Goal: Obtain resource: Download file/media

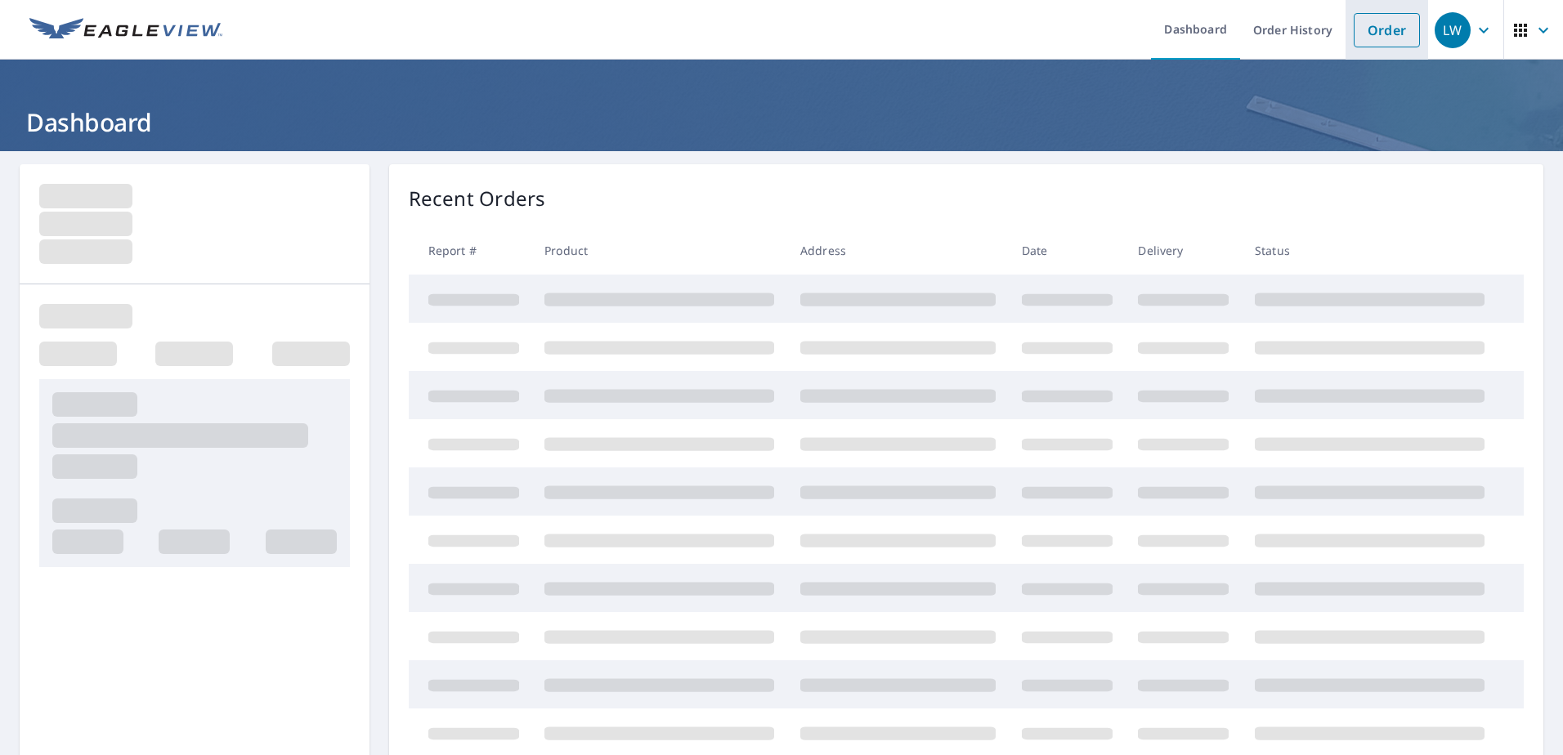
click at [1376, 25] on link "Order" at bounding box center [1387, 30] width 66 height 34
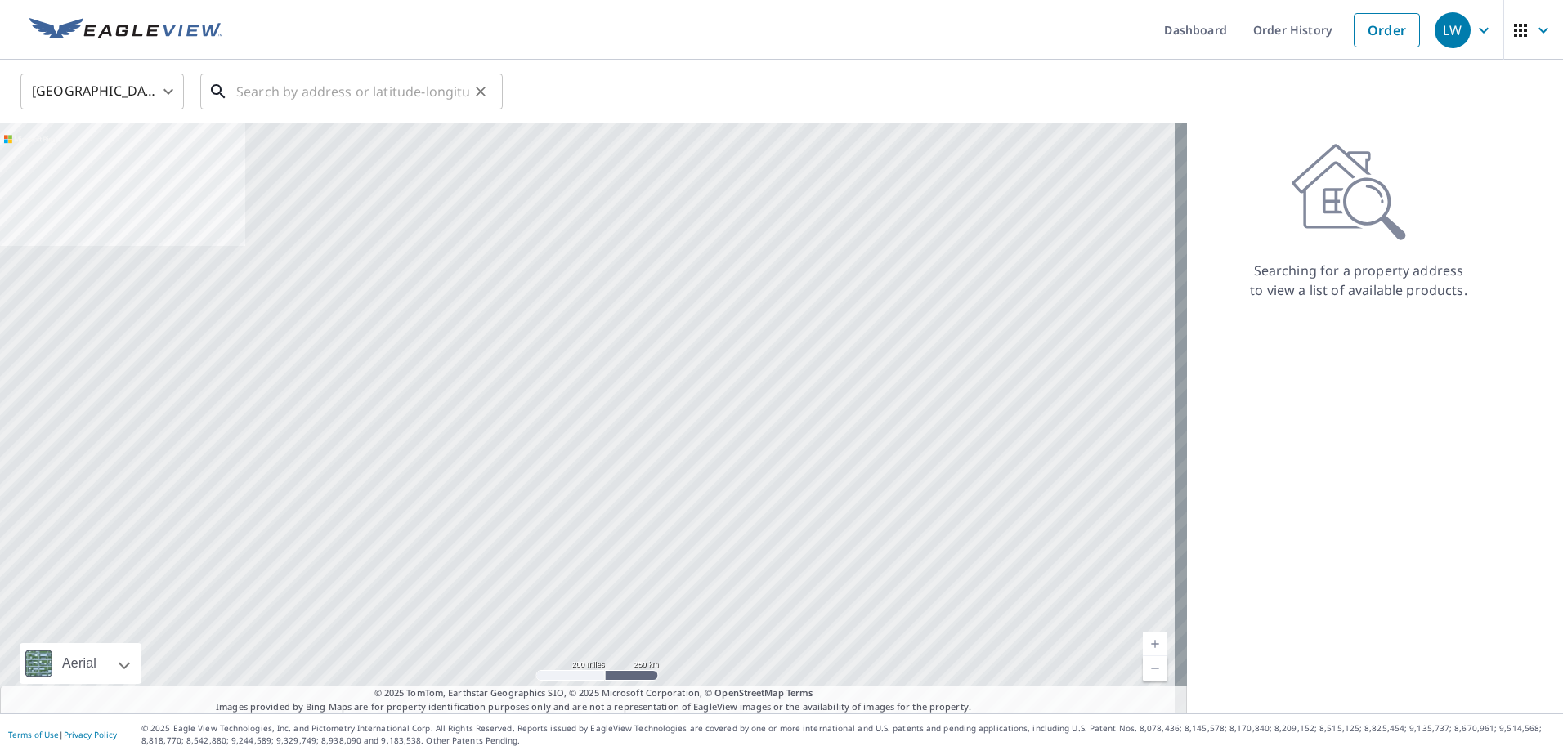
click at [403, 91] on input "text" at bounding box center [352, 92] width 233 height 46
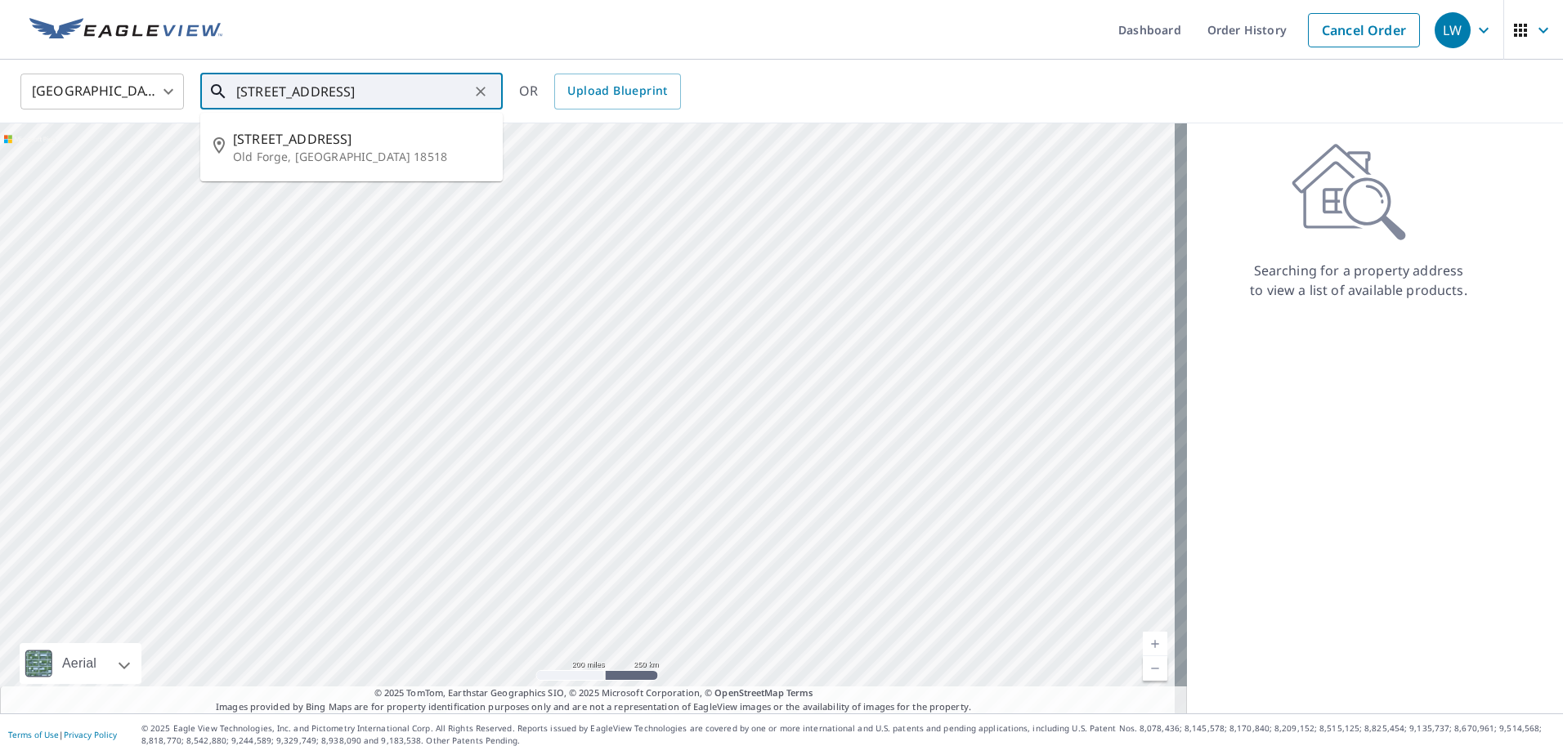
type input "[STREET_ADDRESS]"
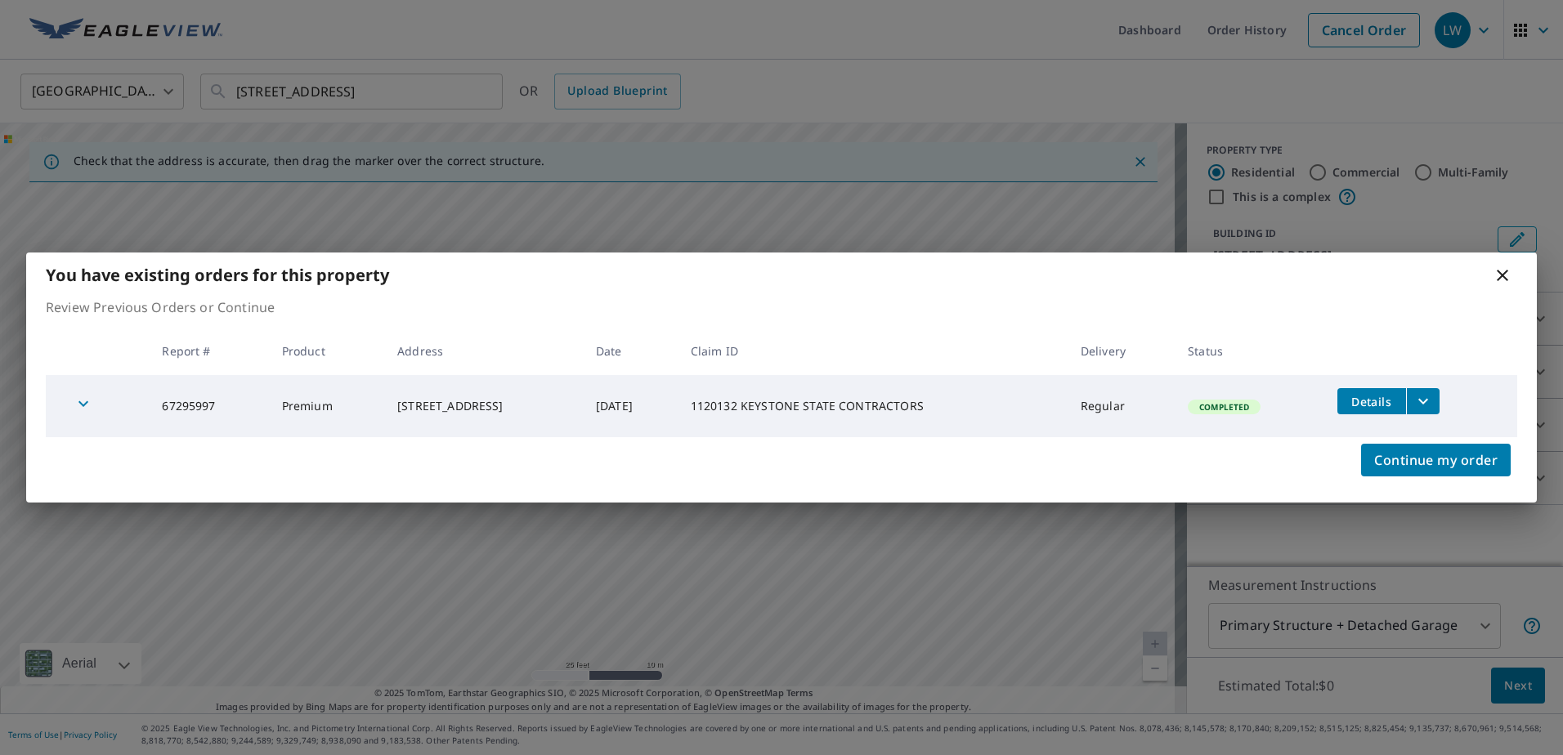
click at [1440, 410] on button "filesDropdownBtn-67295997" at bounding box center [1423, 401] width 34 height 26
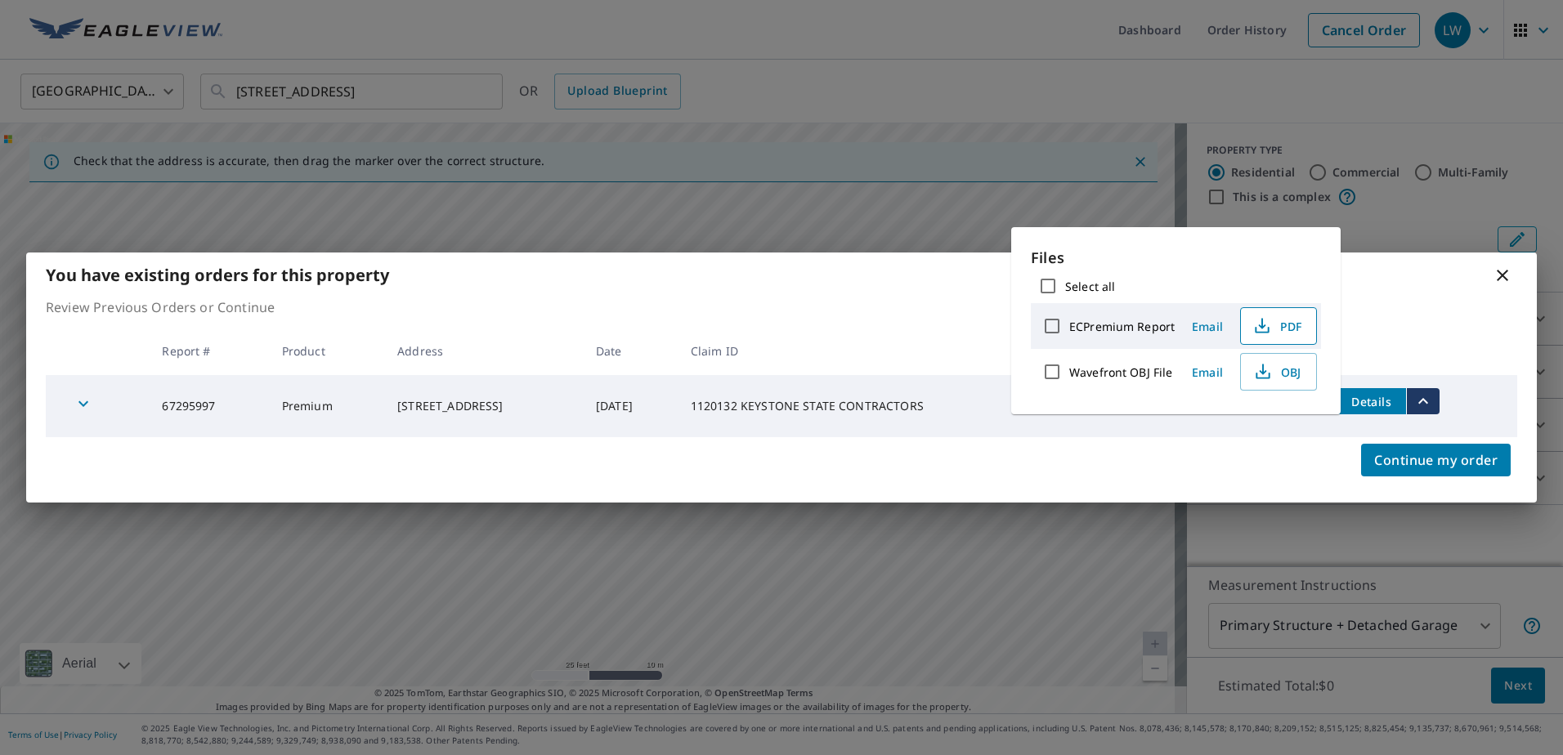
click at [1275, 314] on button "PDF" at bounding box center [1278, 326] width 77 height 38
click at [1065, 67] on div "You have existing orders for this property Review Previous Orders or Continue R…" at bounding box center [781, 377] width 1563 height 755
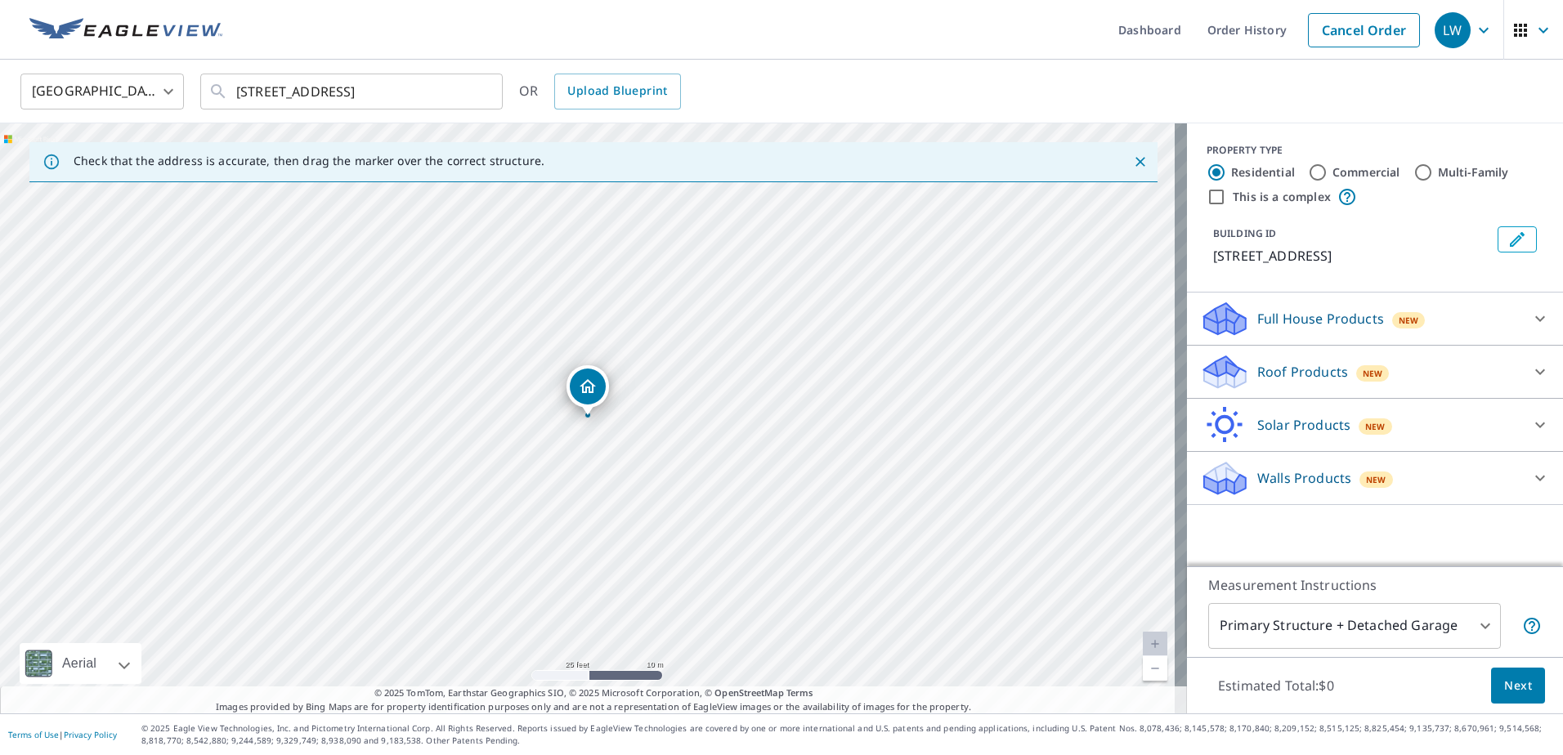
click at [1132, 159] on icon "Close" at bounding box center [1140, 162] width 16 height 16
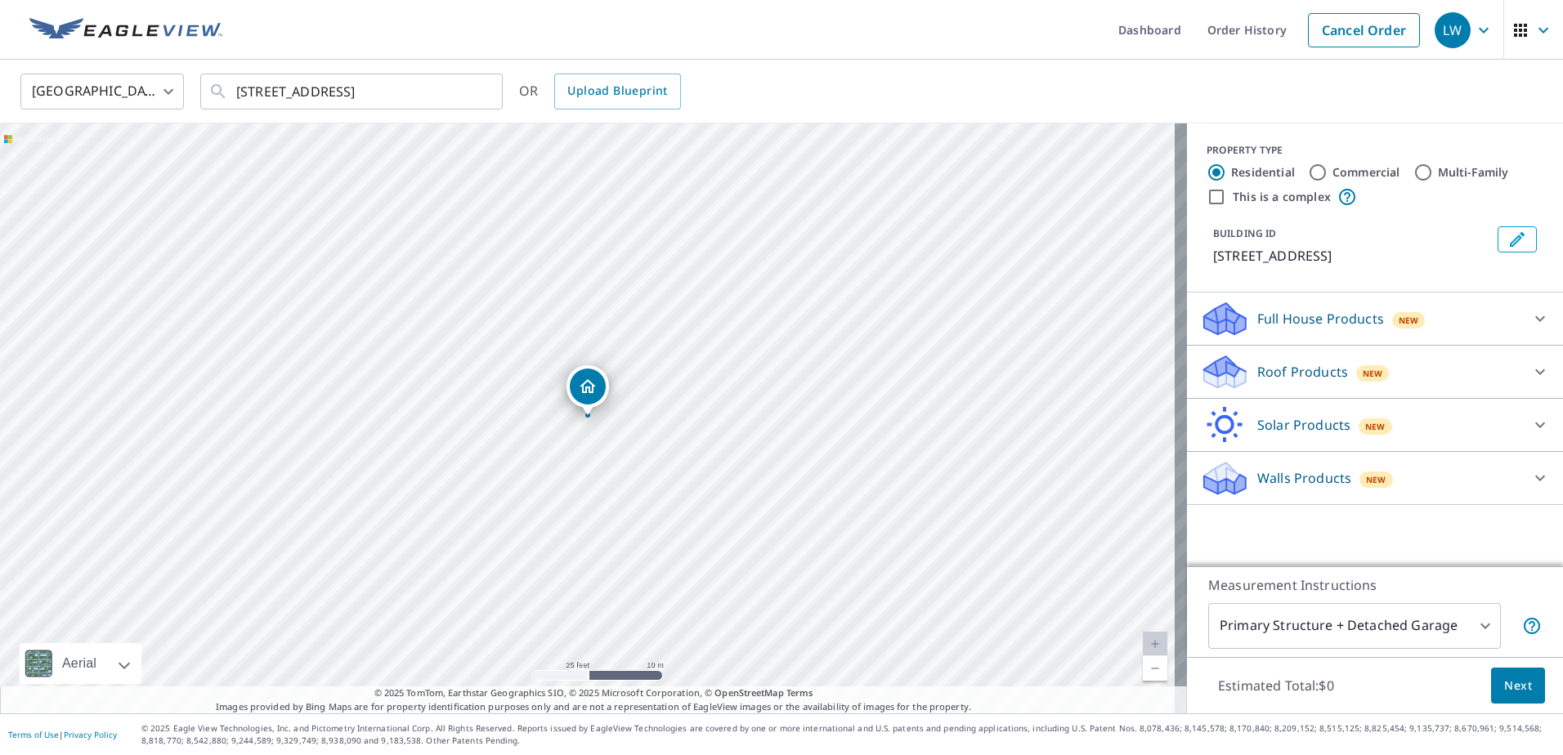
click at [231, 194] on div "[STREET_ADDRESS]" at bounding box center [593, 418] width 1187 height 590
drag, startPoint x: 824, startPoint y: 326, endPoint x: 765, endPoint y: 480, distance: 164.6
click at [765, 480] on div "[STREET_ADDRESS]" at bounding box center [593, 418] width 1187 height 590
drag, startPoint x: 853, startPoint y: 263, endPoint x: 759, endPoint y: 539, distance: 290.8
click at [759, 539] on div "[STREET_ADDRESS]" at bounding box center [593, 418] width 1187 height 590
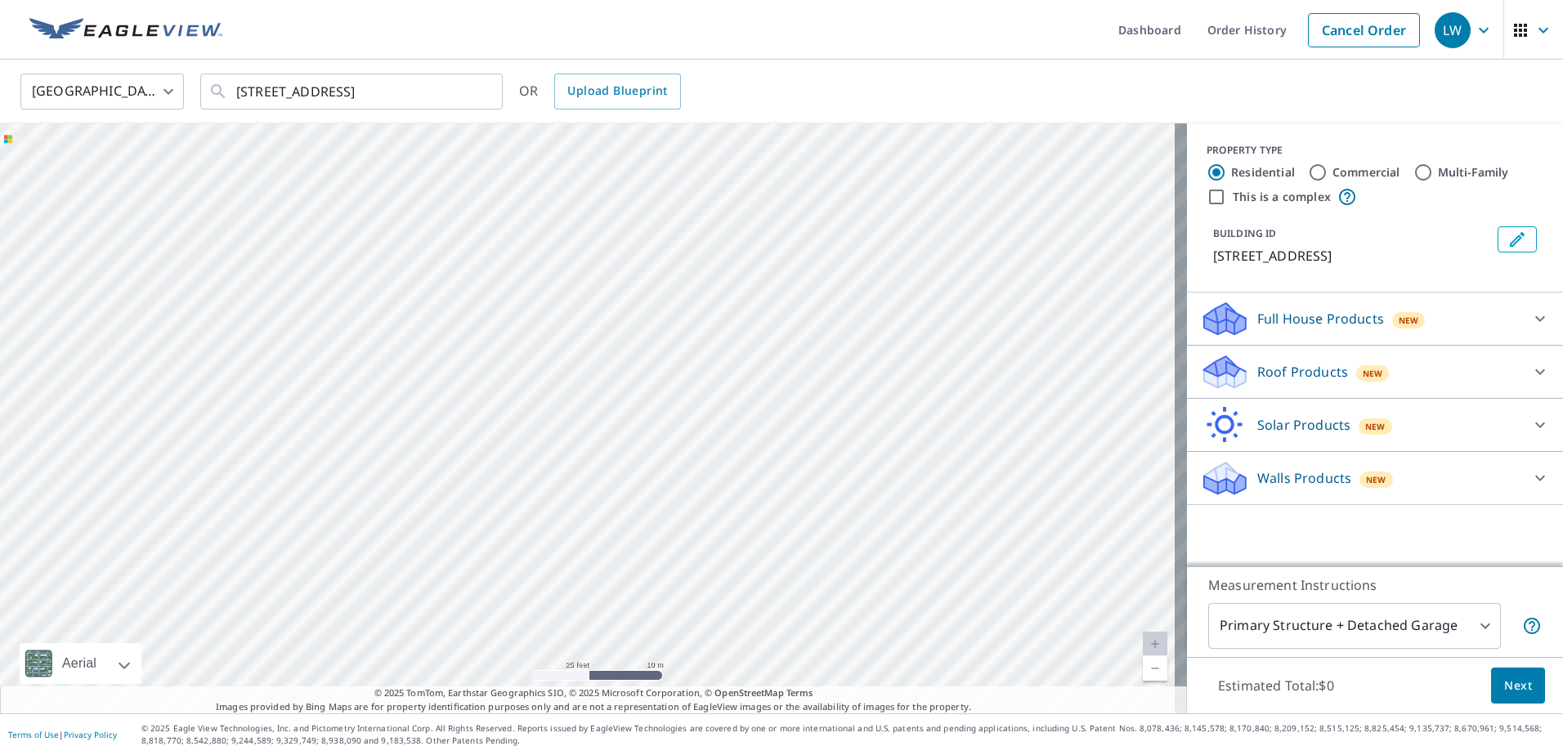
drag, startPoint x: 529, startPoint y: 224, endPoint x: 548, endPoint y: 477, distance: 253.3
click at [548, 477] on div "[STREET_ADDRESS]" at bounding box center [593, 418] width 1187 height 590
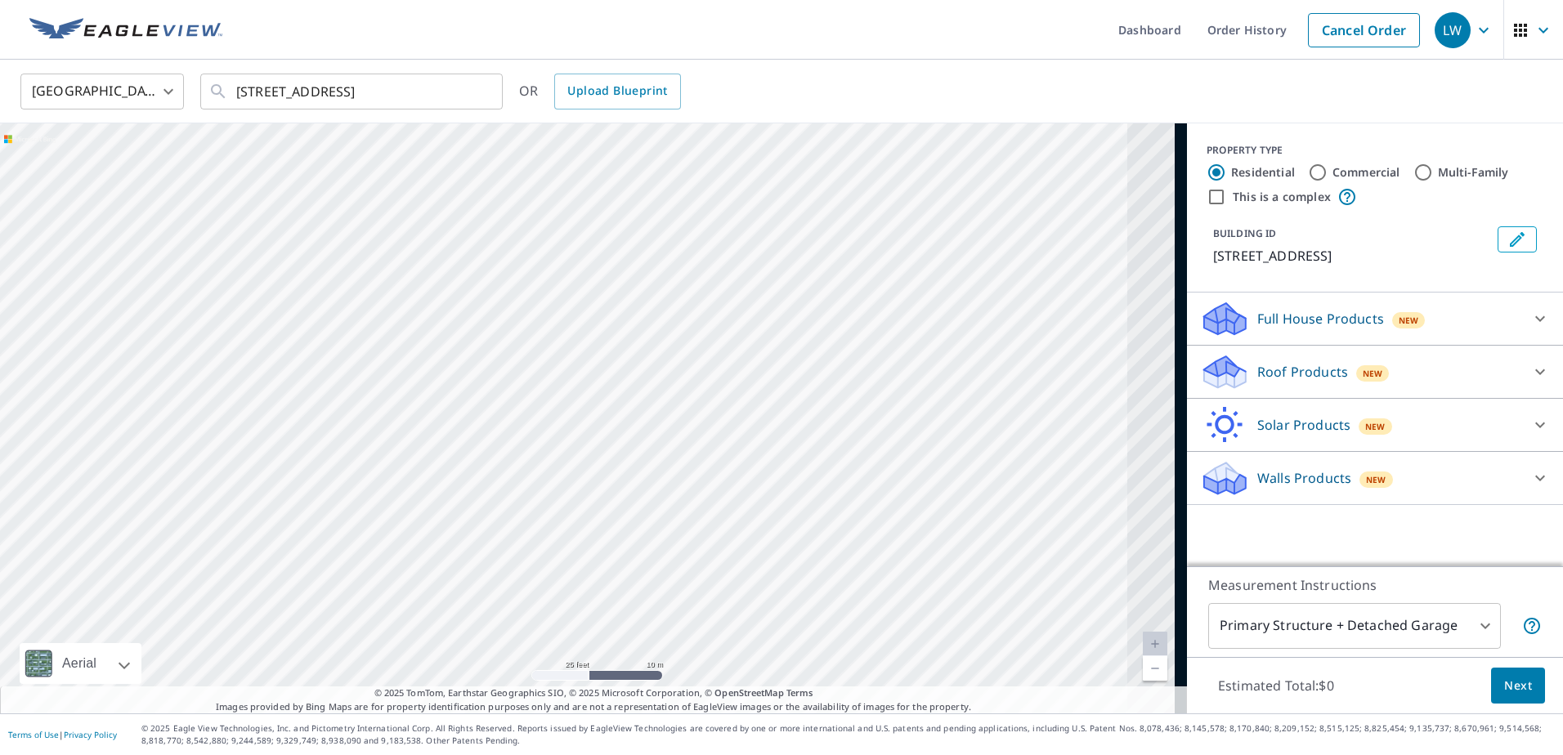
drag, startPoint x: 980, startPoint y: 371, endPoint x: 679, endPoint y: 513, distance: 332.4
click at [679, 513] on div "[STREET_ADDRESS]" at bounding box center [593, 418] width 1187 height 590
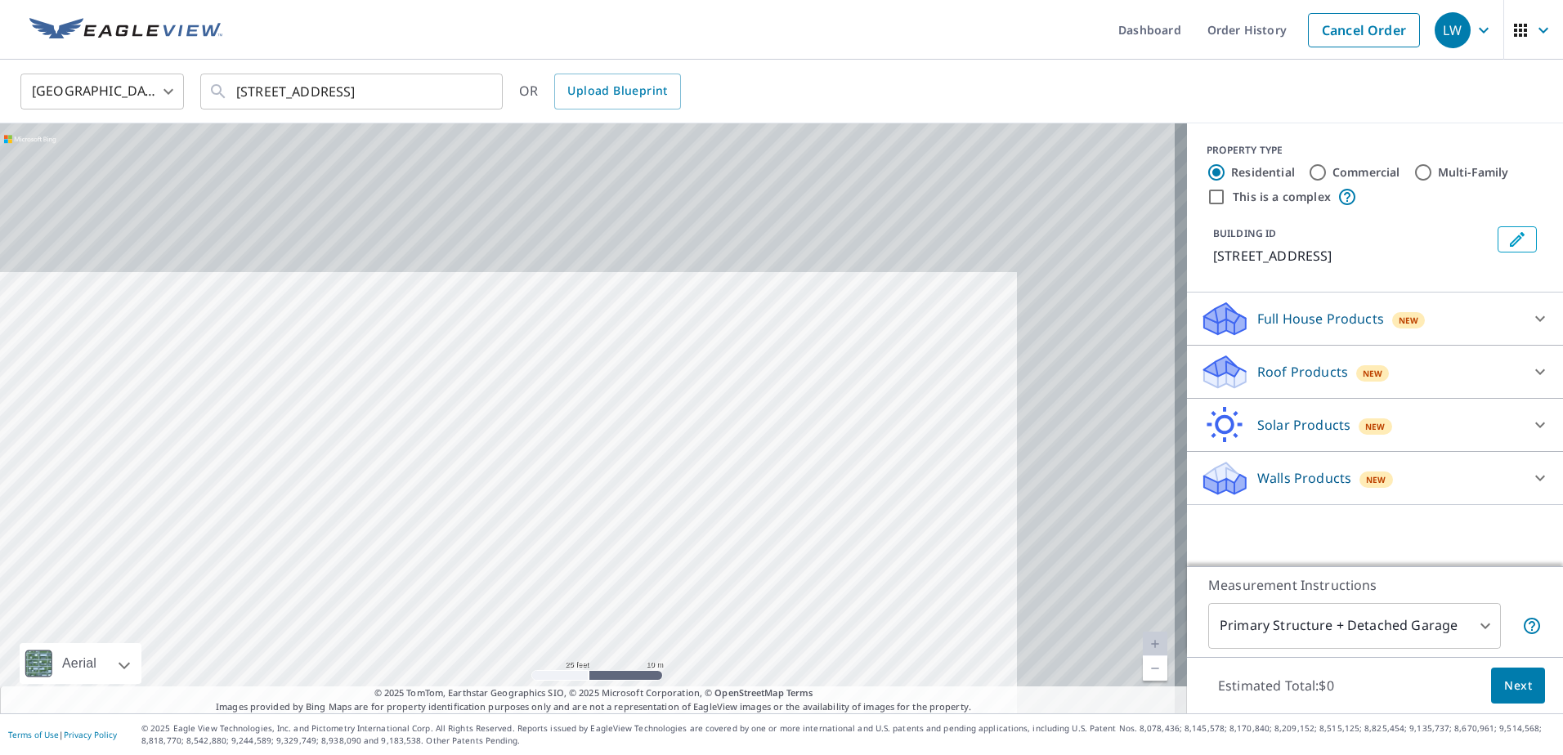
drag, startPoint x: 943, startPoint y: 363, endPoint x: 777, endPoint y: 508, distance: 220.2
click at [769, 530] on div "[STREET_ADDRESS]" at bounding box center [593, 418] width 1187 height 590
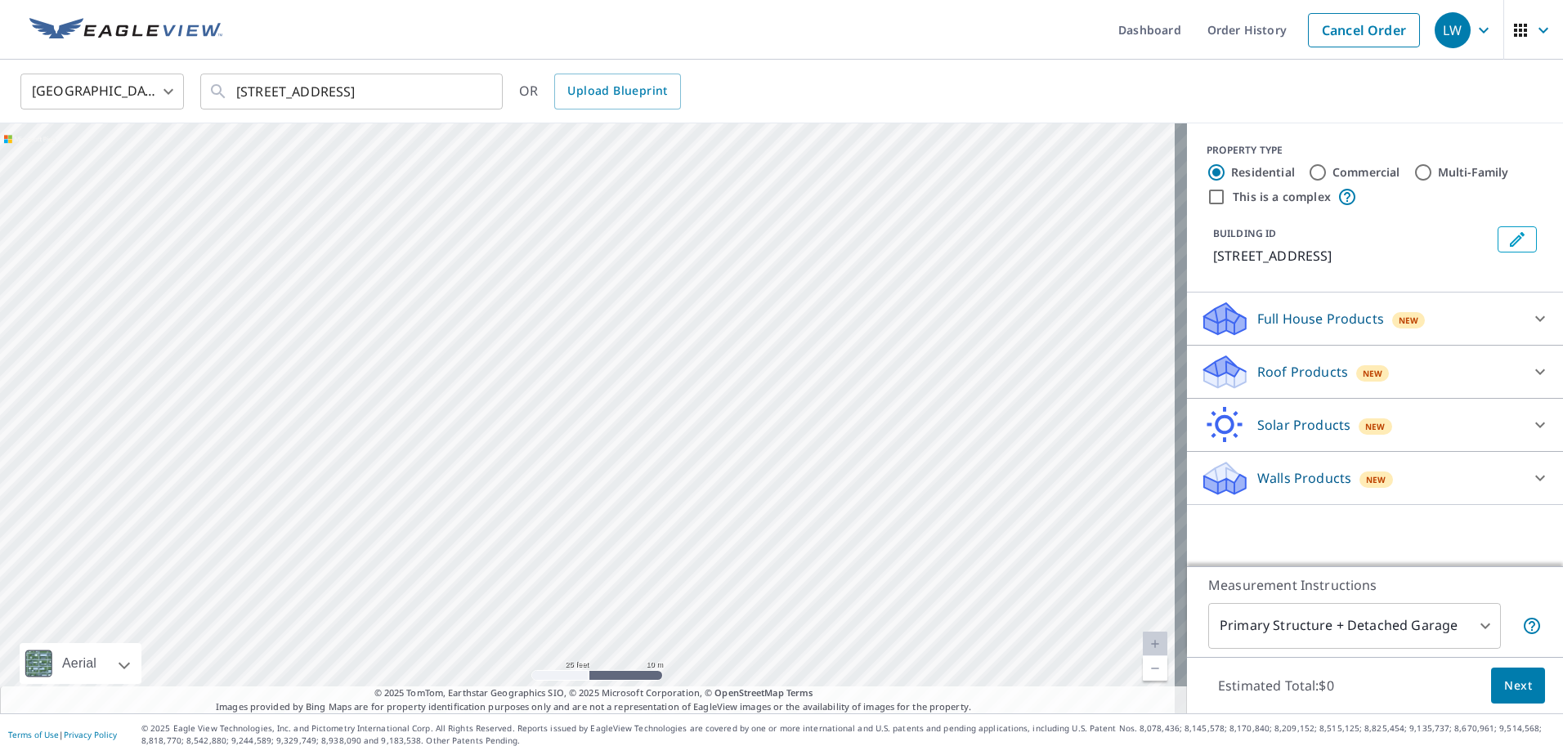
drag, startPoint x: 625, startPoint y: 273, endPoint x: 710, endPoint y: 546, distance: 285.7
click at [710, 546] on div "[STREET_ADDRESS]" at bounding box center [593, 418] width 1187 height 590
drag, startPoint x: 807, startPoint y: 281, endPoint x: 785, endPoint y: 523, distance: 243.0
click at [785, 523] on div "[STREET_ADDRESS]" at bounding box center [593, 418] width 1187 height 590
drag, startPoint x: 803, startPoint y: 316, endPoint x: 694, endPoint y: 567, distance: 274.3
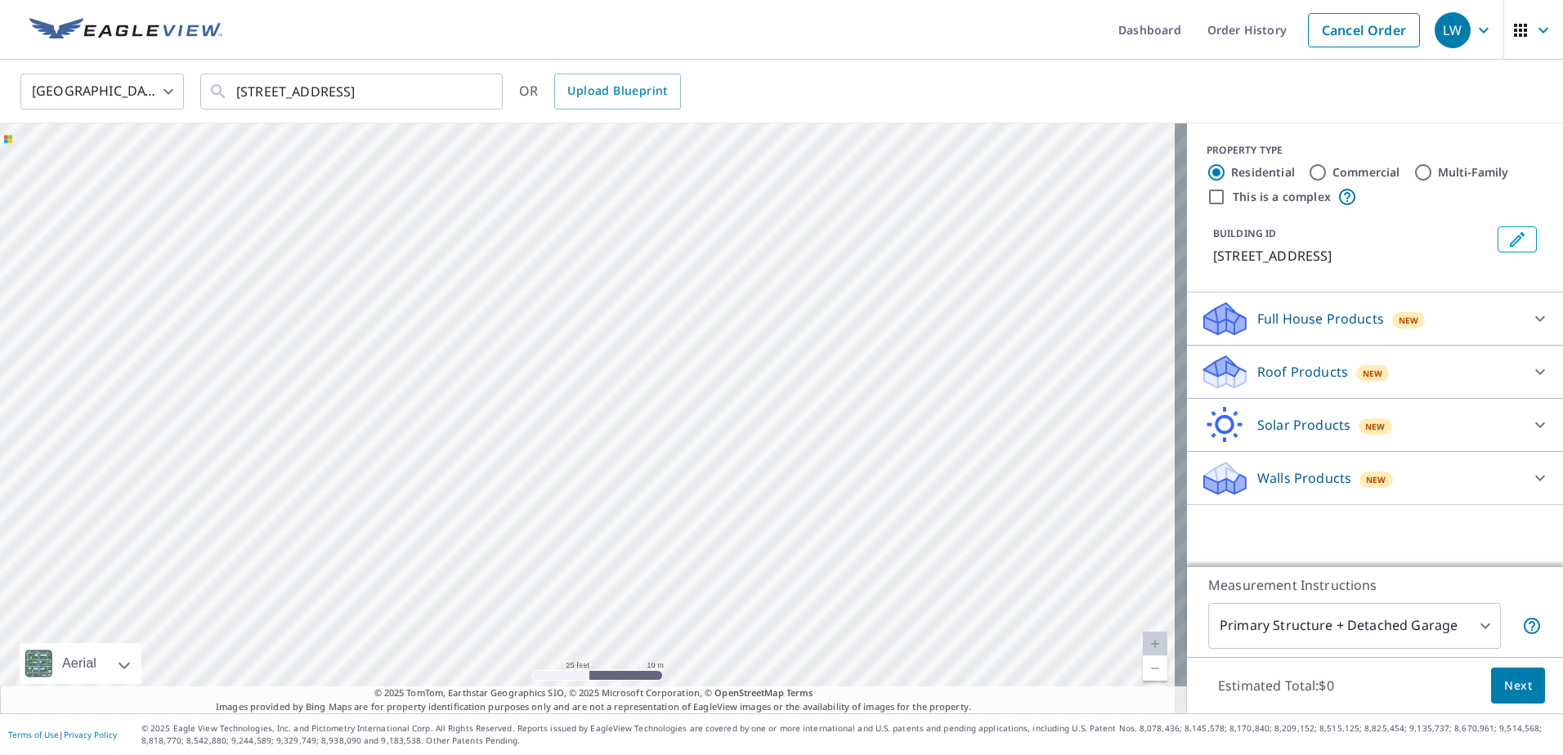
click at [694, 567] on div "[STREET_ADDRESS]" at bounding box center [593, 418] width 1187 height 590
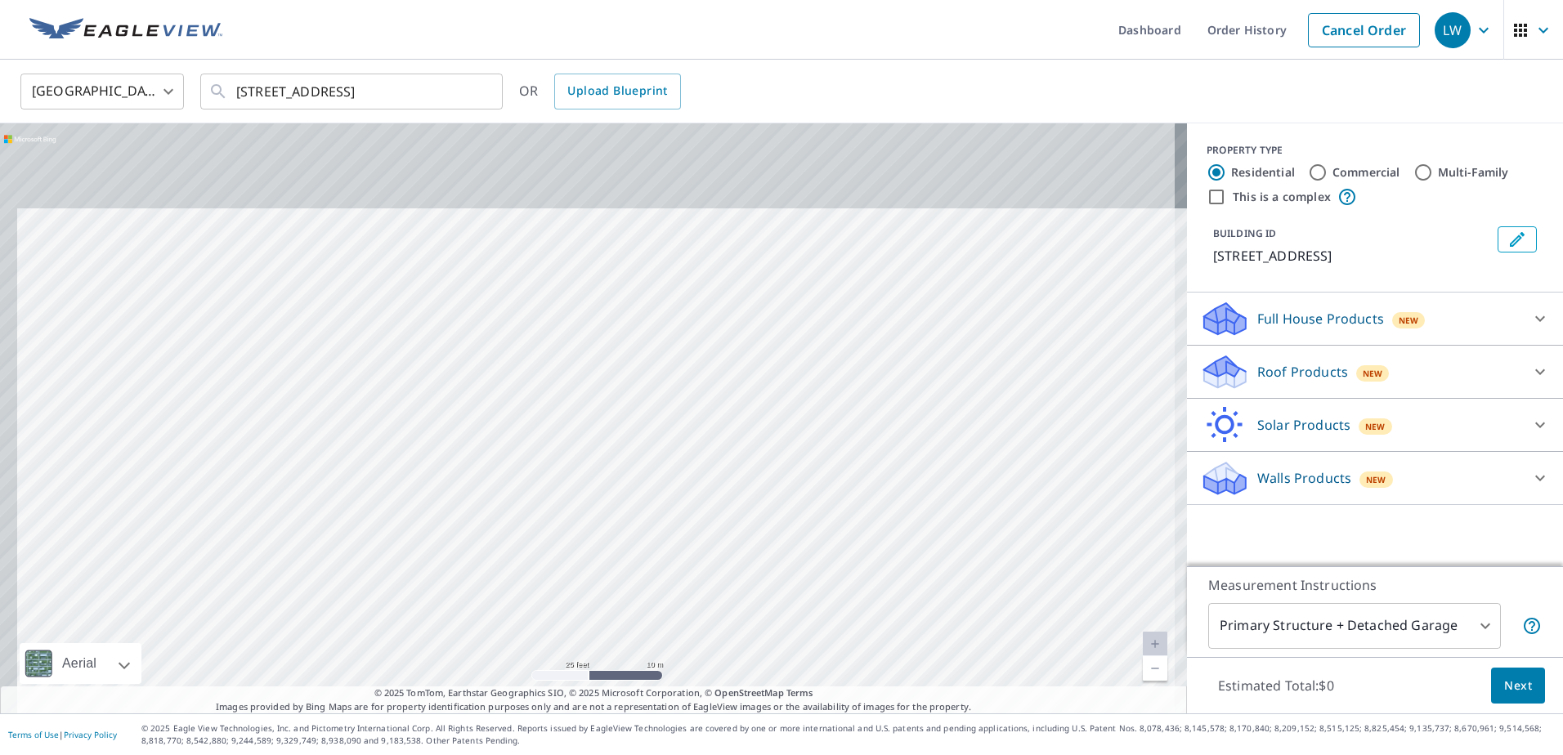
drag, startPoint x: 730, startPoint y: 361, endPoint x: 747, endPoint y: 522, distance: 162.0
click at [747, 522] on div "[STREET_ADDRESS]" at bounding box center [593, 418] width 1187 height 590
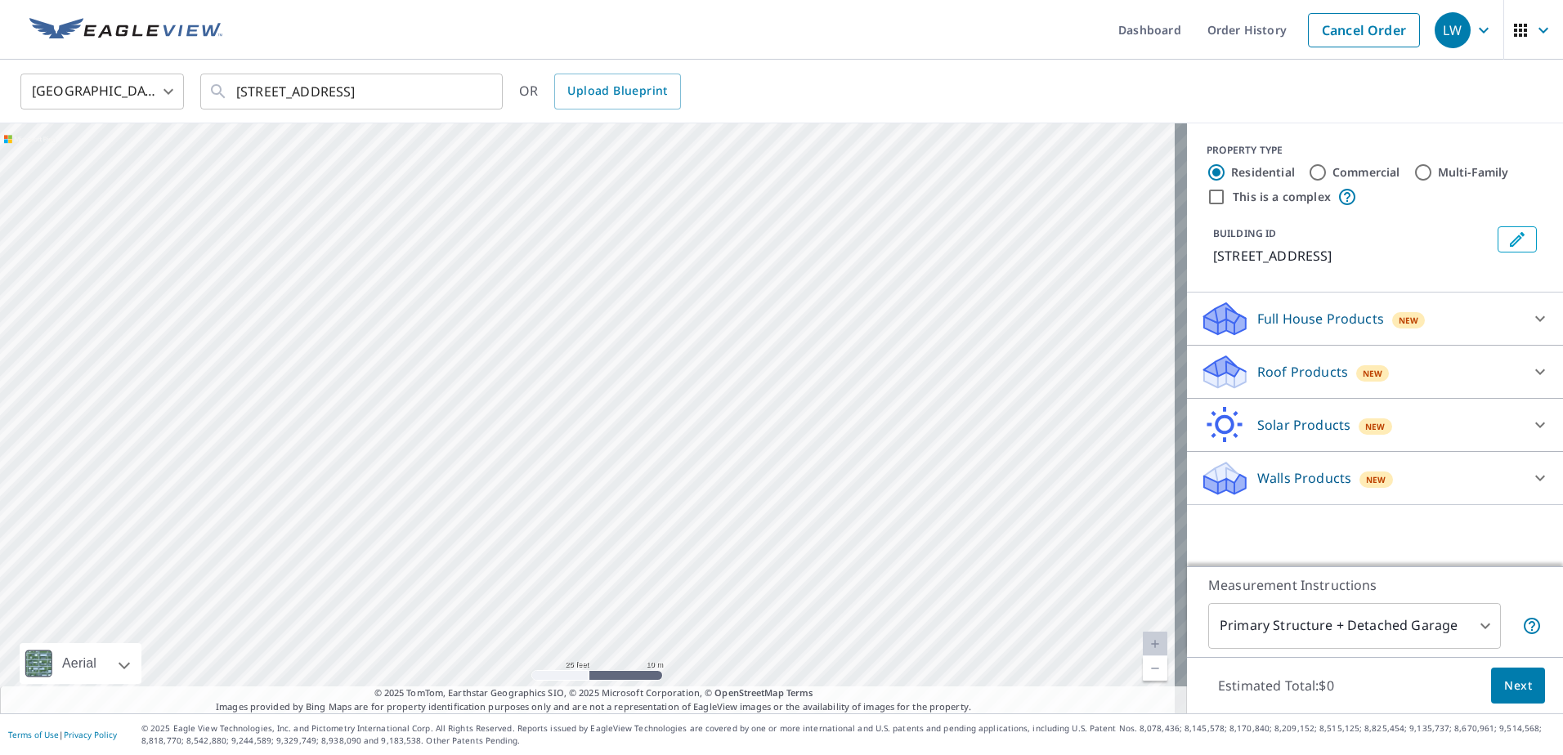
drag, startPoint x: 779, startPoint y: 252, endPoint x: 527, endPoint y: 536, distance: 379.9
click at [527, 536] on div "[STREET_ADDRESS]" at bounding box center [593, 418] width 1187 height 590
drag, startPoint x: 925, startPoint y: 481, endPoint x: 653, endPoint y: 610, distance: 300.2
click at [653, 610] on div "[STREET_ADDRESS]" at bounding box center [593, 418] width 1187 height 590
drag, startPoint x: 702, startPoint y: 493, endPoint x: 711, endPoint y: 663, distance: 170.3
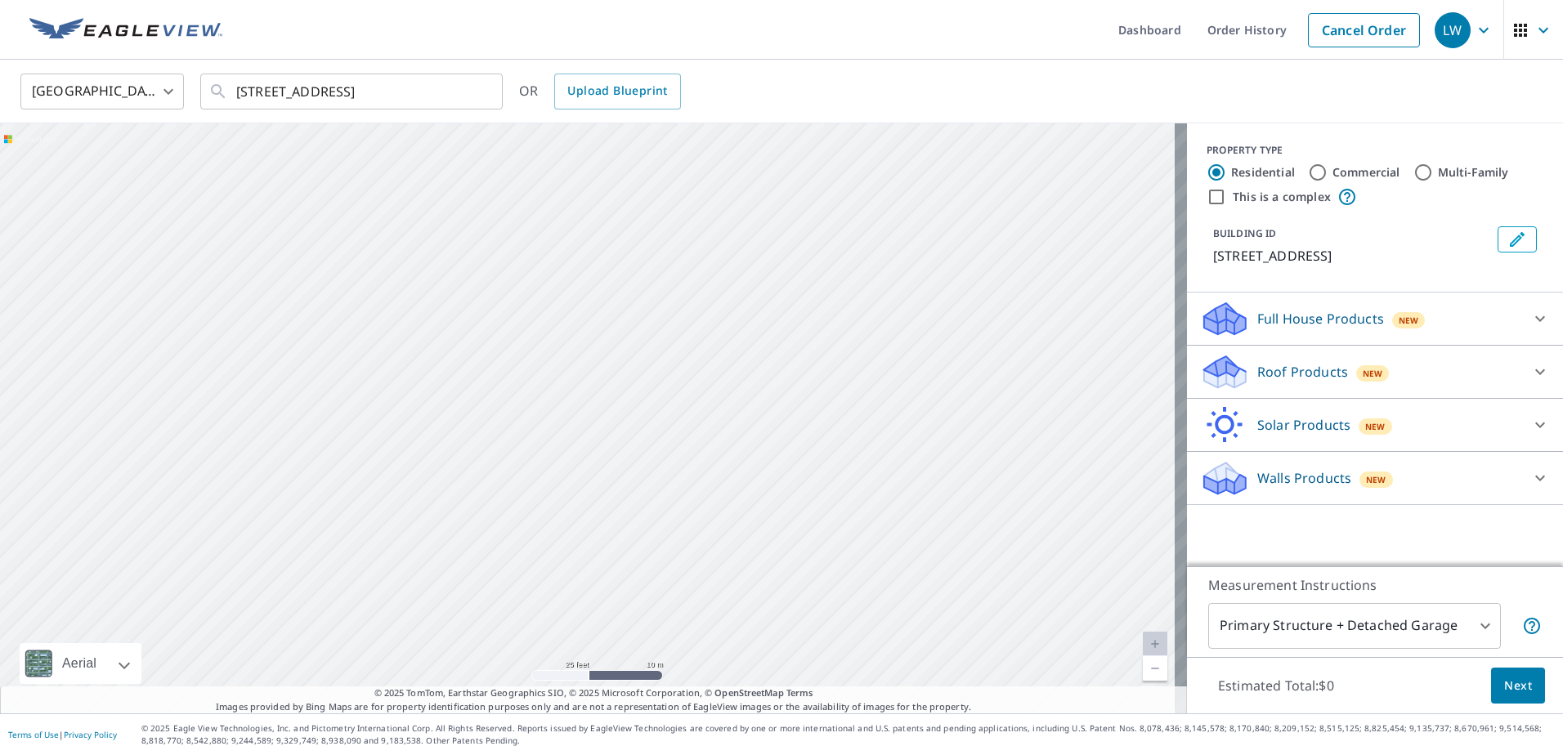
click at [711, 663] on div "[STREET_ADDRESS]" at bounding box center [593, 418] width 1187 height 590
drag, startPoint x: 735, startPoint y: 311, endPoint x: 690, endPoint y: 562, distance: 255.0
click at [690, 562] on div "[STREET_ADDRESS]" at bounding box center [593, 418] width 1187 height 590
drag, startPoint x: 837, startPoint y: 496, endPoint x: 528, endPoint y: 315, distance: 358.4
click at [528, 315] on div "[STREET_ADDRESS]" at bounding box center [593, 418] width 1187 height 590
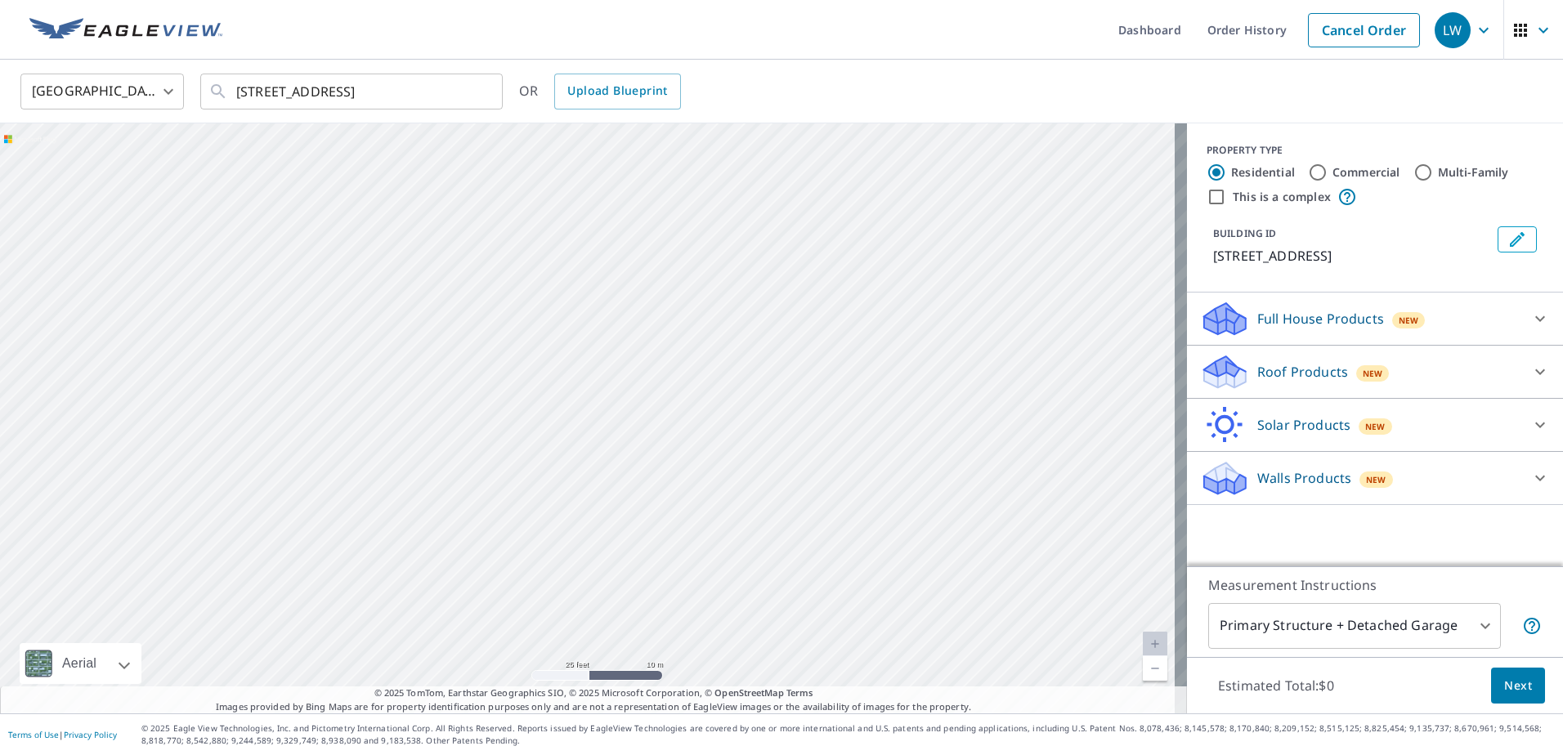
drag, startPoint x: 792, startPoint y: 518, endPoint x: 584, endPoint y: 336, distance: 276.9
click at [584, 336] on div "[STREET_ADDRESS]" at bounding box center [593, 418] width 1187 height 590
drag, startPoint x: 804, startPoint y: 258, endPoint x: 840, endPoint y: 442, distance: 188.4
click at [837, 446] on div "[STREET_ADDRESS]" at bounding box center [593, 418] width 1187 height 590
drag, startPoint x: 871, startPoint y: 195, endPoint x: 892, endPoint y: 417, distance: 222.6
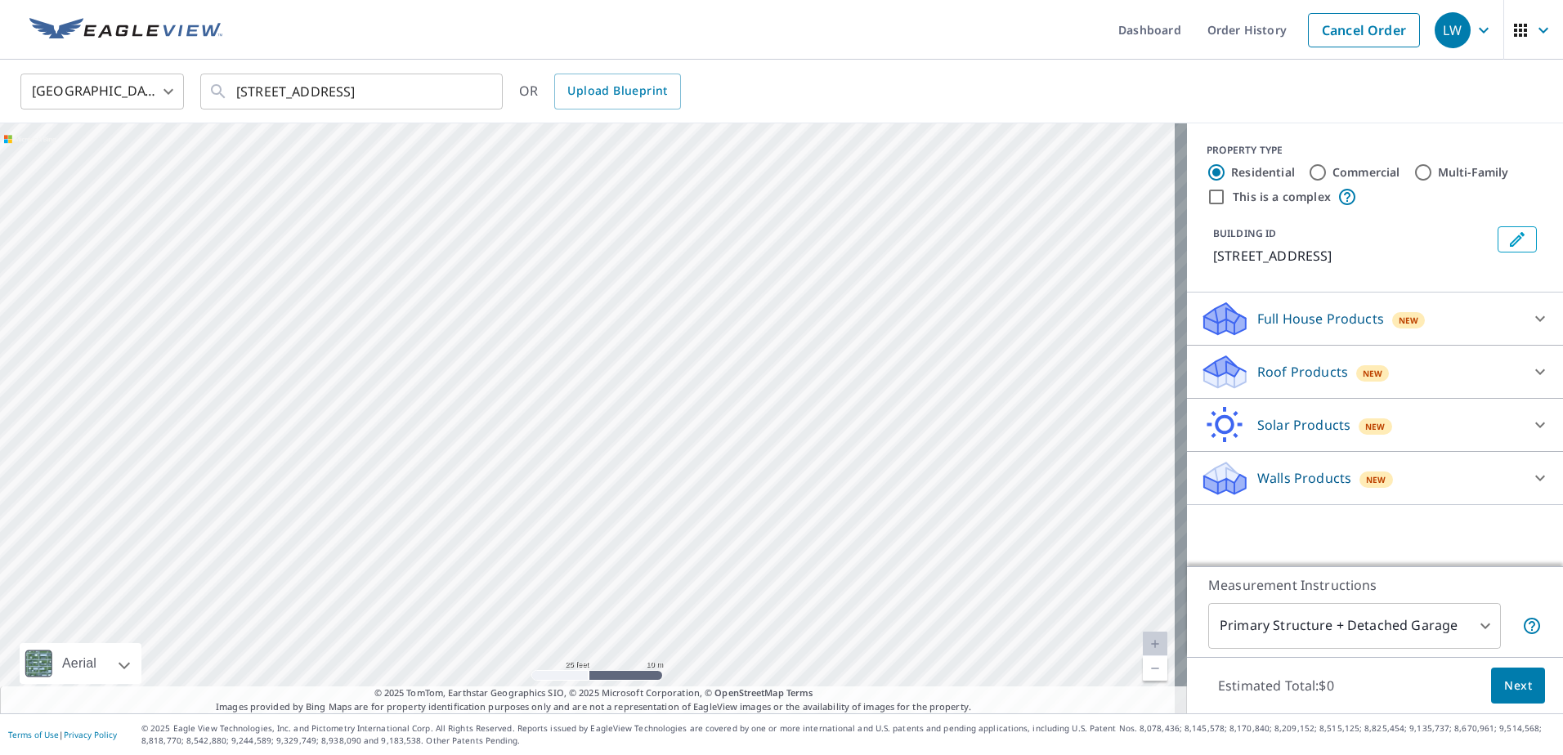
click at [892, 417] on div "[STREET_ADDRESS]" at bounding box center [593, 418] width 1187 height 590
drag, startPoint x: 916, startPoint y: 335, endPoint x: 1032, endPoint y: 453, distance: 164.7
click at [1032, 453] on div "[STREET_ADDRESS]" at bounding box center [593, 418] width 1187 height 590
drag, startPoint x: 917, startPoint y: 231, endPoint x: 852, endPoint y: 388, distance: 170.8
click at [852, 388] on div "[STREET_ADDRESS]" at bounding box center [593, 418] width 1187 height 590
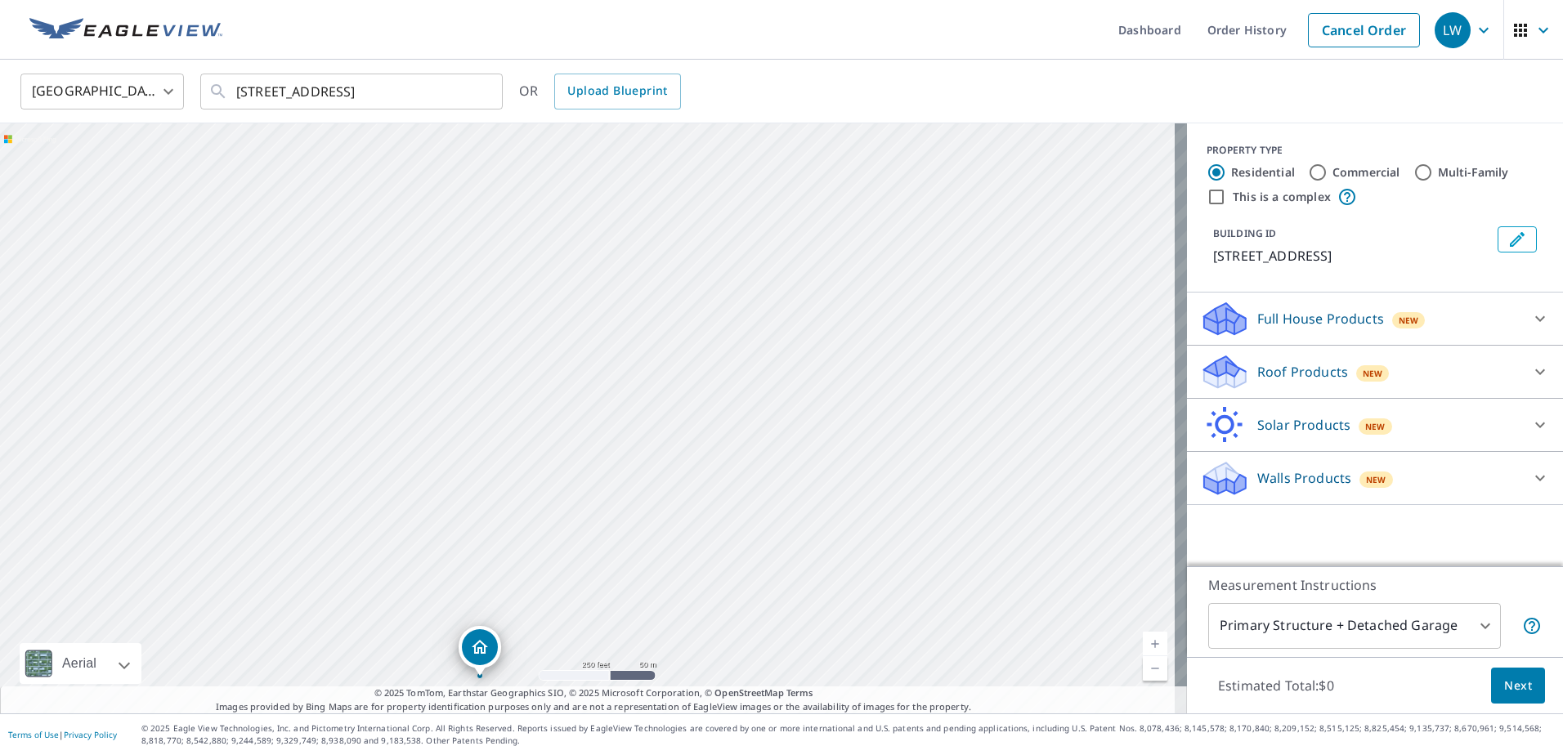
drag, startPoint x: 1024, startPoint y: 425, endPoint x: 905, endPoint y: 312, distance: 164.2
click at [903, 316] on div "[STREET_ADDRESS]" at bounding box center [593, 418] width 1187 height 590
drag, startPoint x: 984, startPoint y: 289, endPoint x: 899, endPoint y: 348, distance: 103.4
click at [899, 348] on div "[STREET_ADDRESS]" at bounding box center [593, 418] width 1187 height 590
drag, startPoint x: 943, startPoint y: 358, endPoint x: 911, endPoint y: 374, distance: 34.7
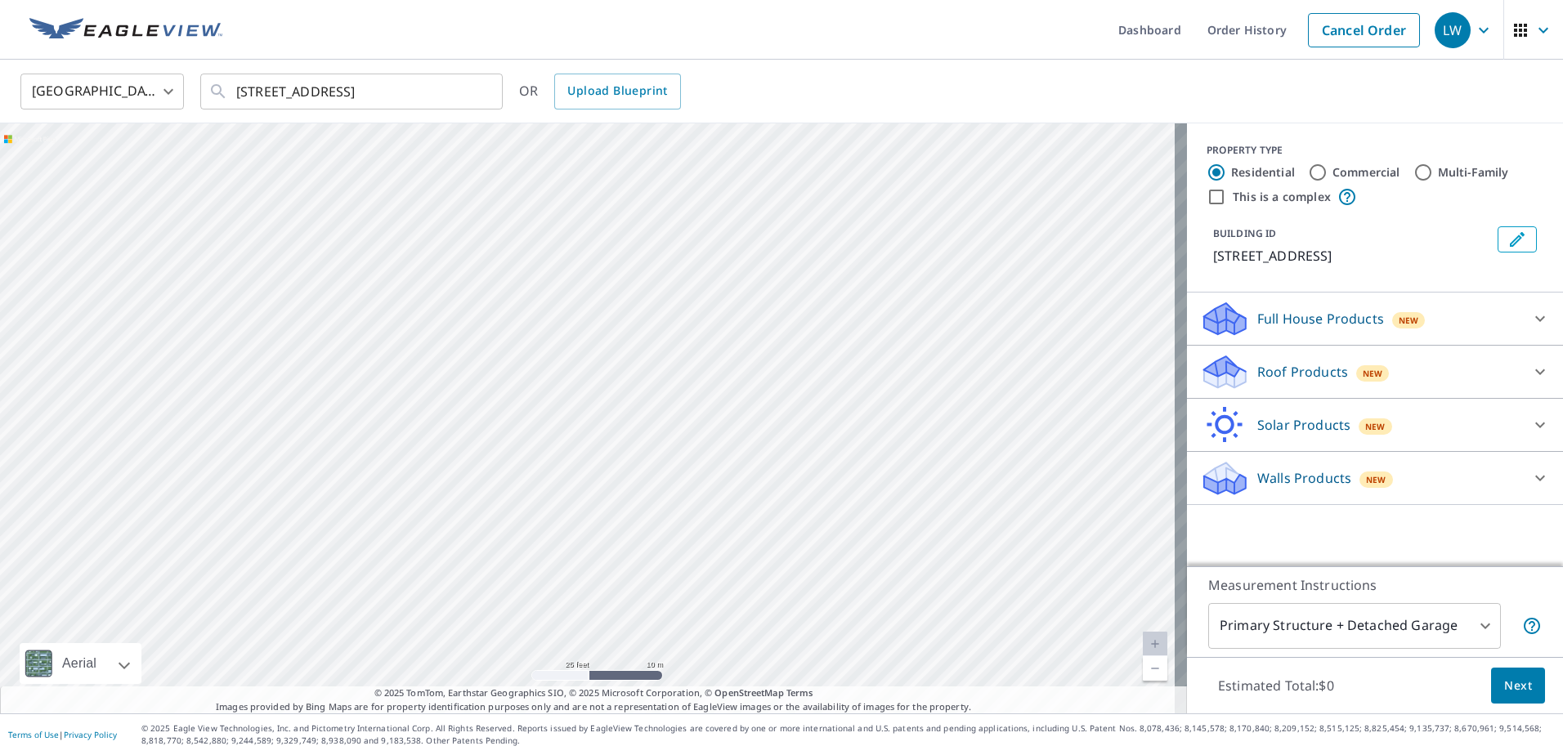
click at [911, 374] on div "[STREET_ADDRESS]" at bounding box center [593, 418] width 1187 height 590
drag, startPoint x: 891, startPoint y: 319, endPoint x: 832, endPoint y: 453, distance: 146.4
click at [832, 453] on div "[STREET_ADDRESS]" at bounding box center [593, 418] width 1187 height 590
drag, startPoint x: 875, startPoint y: 333, endPoint x: 859, endPoint y: 306, distance: 31.1
click at [859, 307] on div "[STREET_ADDRESS]" at bounding box center [593, 418] width 1187 height 590
